Goal: Task Accomplishment & Management: Manage account settings

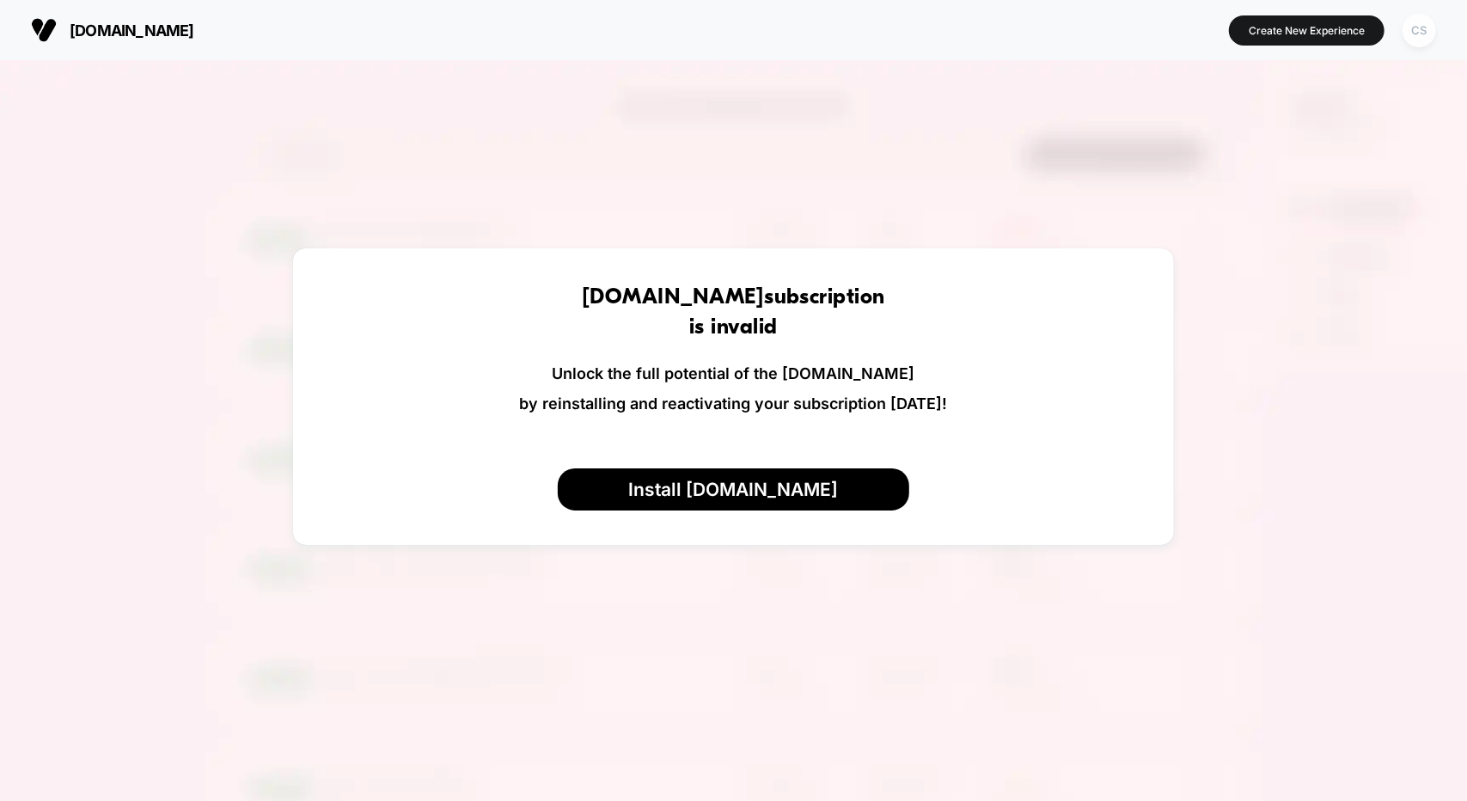
click at [1409, 31] on div "CS" at bounding box center [1420, 31] width 34 height 34
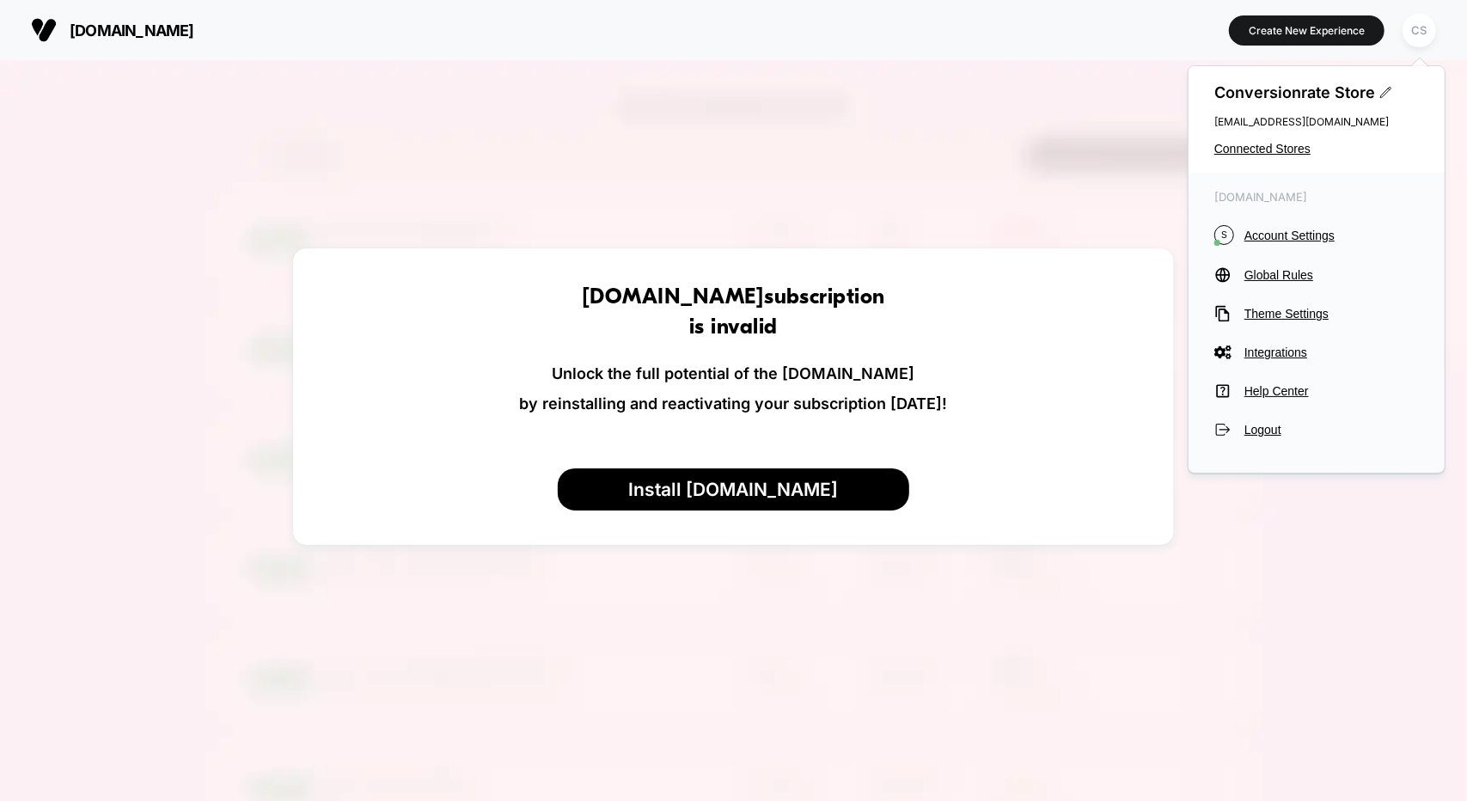
click at [1234, 157] on div "Conversionrate Store [EMAIL_ADDRESS][DOMAIN_NAME] Connected Stores" at bounding box center [1317, 119] width 256 height 107
click at [1247, 144] on span "Connected Stores" at bounding box center [1317, 149] width 205 height 14
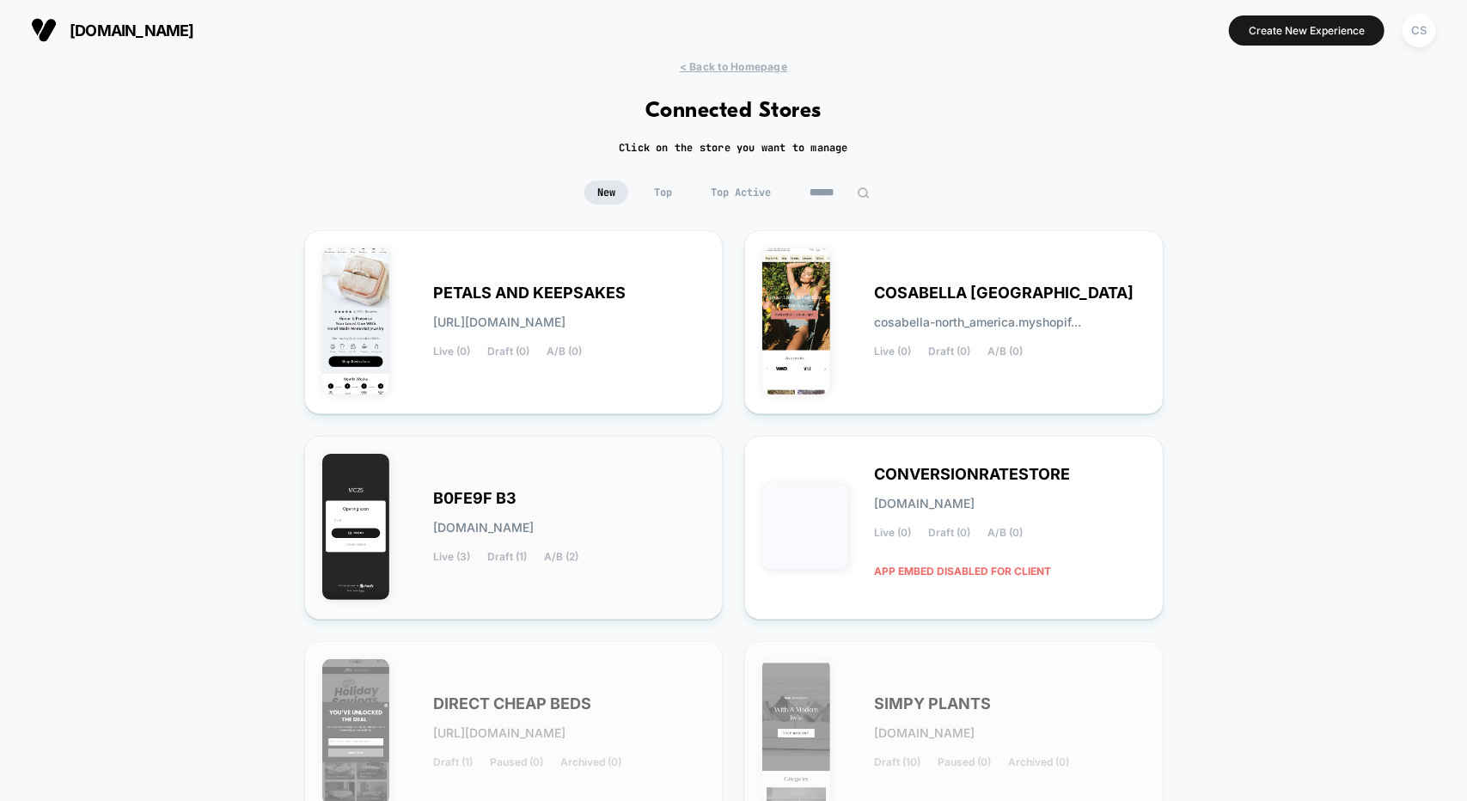
click at [540, 485] on div "B0FE9F B3 [DOMAIN_NAME] Live (3) Draft (1) A/B (2)" at bounding box center [513, 528] width 383 height 148
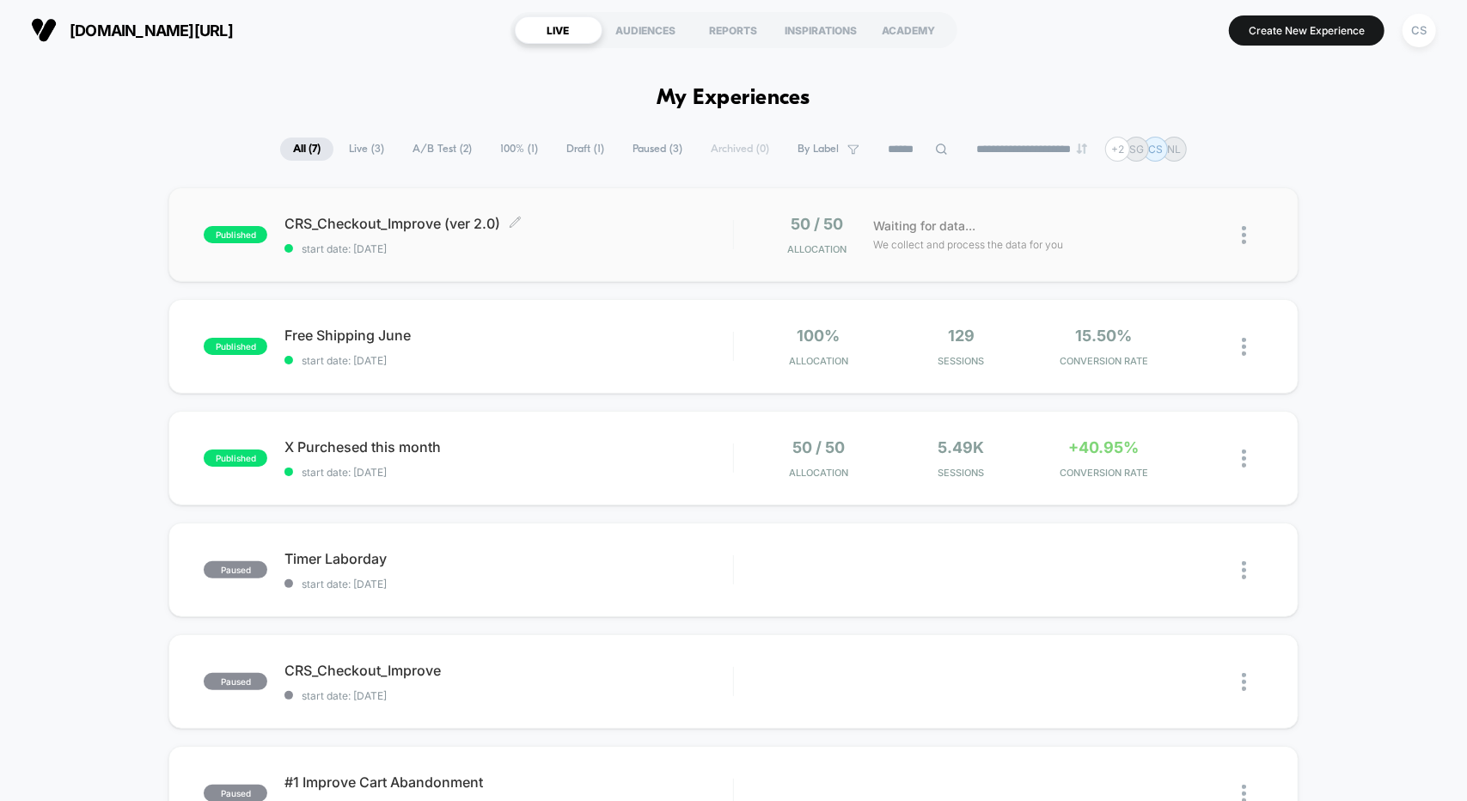
click at [390, 223] on span "CRS_Checkout_Improve (ver 2.0) Click to edit experience details" at bounding box center [509, 223] width 448 height 17
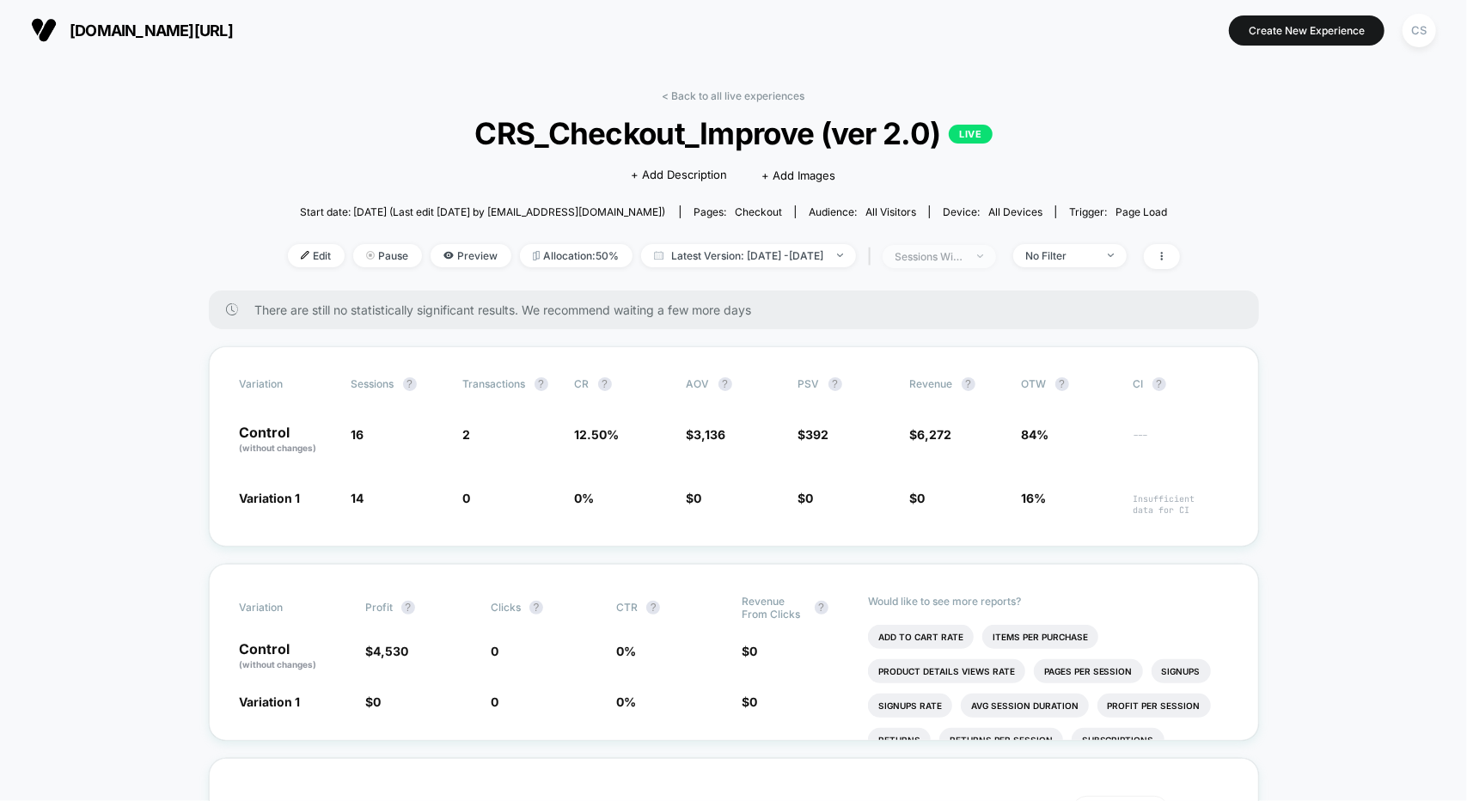
drag, startPoint x: 983, startPoint y: 254, endPoint x: 977, endPoint y: 265, distance: 11.5
click at [964, 254] on div "sessions with impression" at bounding box center [930, 256] width 69 height 13
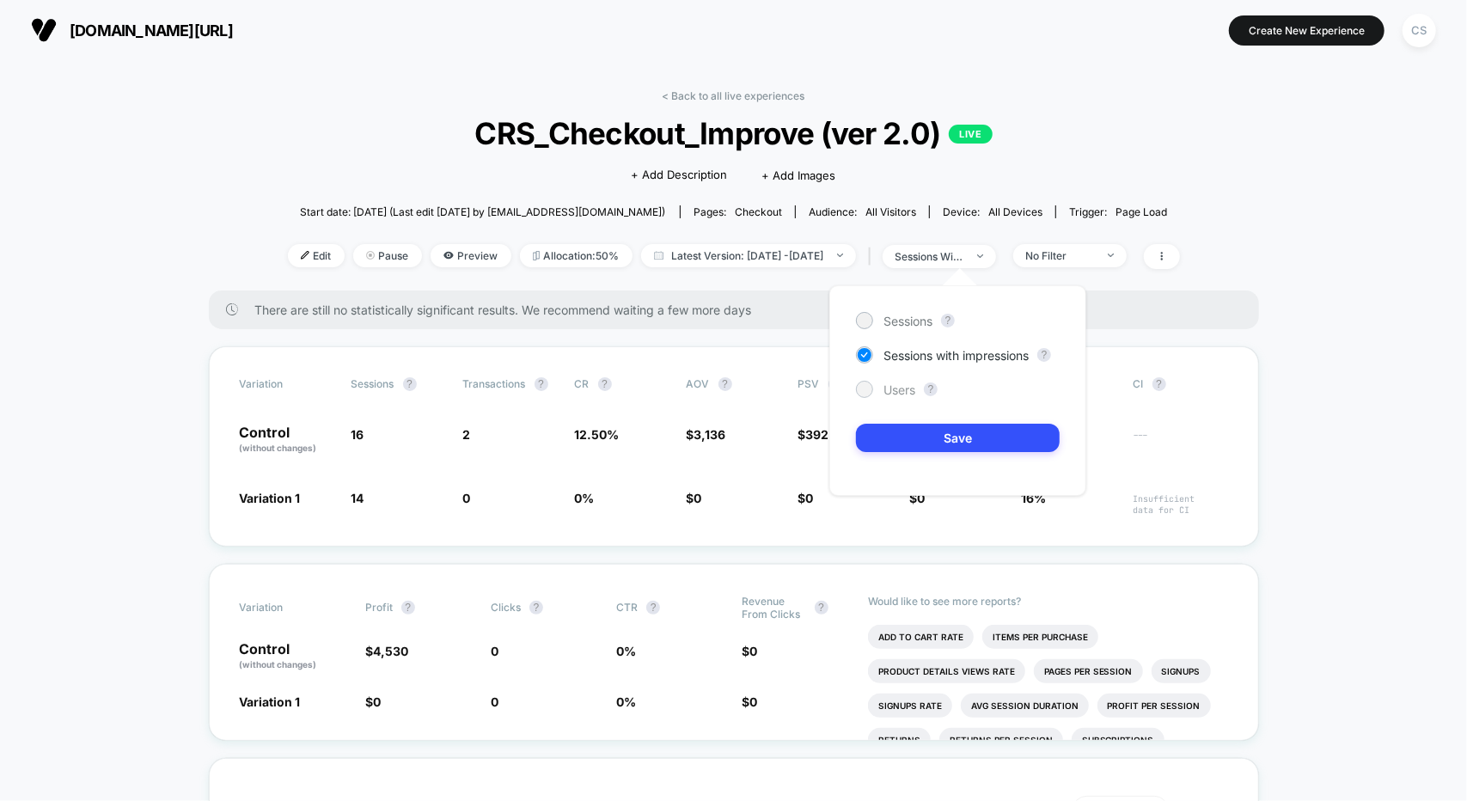
click at [864, 391] on div at bounding box center [864, 389] width 13 height 13
click at [899, 441] on button "Save" at bounding box center [958, 438] width 204 height 28
